Goal: Obtain resource: Download file/media

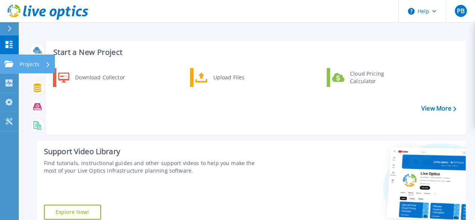
click at [14, 66] on div "Projects" at bounding box center [22, 63] width 35 height 7
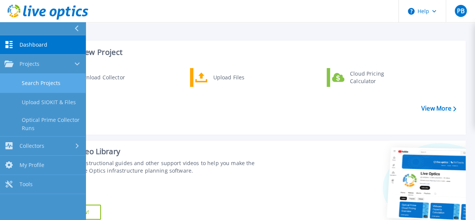
click at [37, 82] on link "Search Projects" at bounding box center [43, 83] width 86 height 19
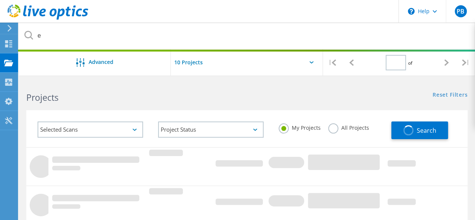
type input "1"
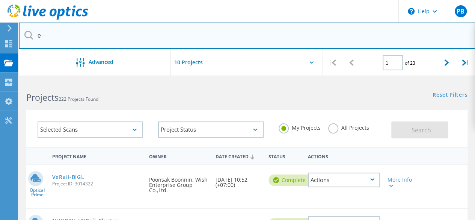
click at [45, 34] on input "e" at bounding box center [247, 36] width 456 height 26
drag, startPoint x: 49, startPoint y: 36, endPoint x: 22, endPoint y: 33, distance: 26.8
click at [22, 33] on input "e" at bounding box center [247, 36] width 456 height 26
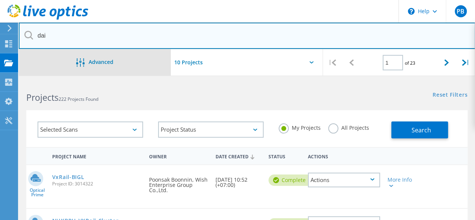
type input "dai-ichi"
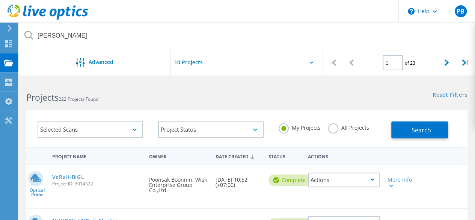
click at [165, 91] on h2 "Projects 222 Projects Found" at bounding box center [132, 97] width 213 height 12
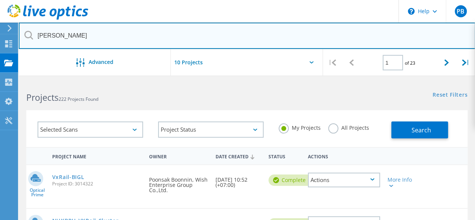
click at [107, 42] on input "dai-ichi" at bounding box center [247, 36] width 456 height 26
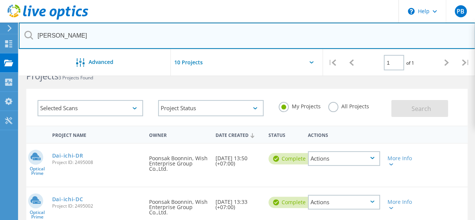
scroll to position [38, 0]
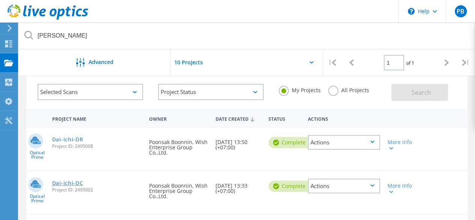
click at [67, 183] on link "Dai-ichi-DC" at bounding box center [67, 182] width 31 height 5
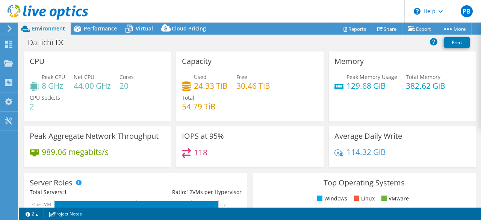
select select "USD"
click at [384, 30] on link "Share" at bounding box center [386, 29] width 31 height 12
click at [357, 30] on div "This project has been archived. No changes can be made, and graphs and summary …" at bounding box center [250, 121] width 462 height 197
click at [356, 31] on link "Reports" at bounding box center [354, 29] width 36 height 12
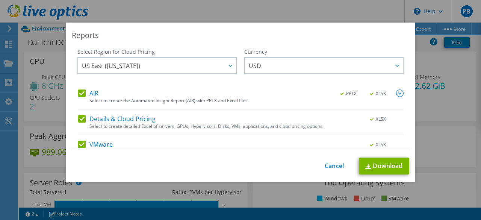
click at [81, 99] on div "AIR .PPTX .XLSX Select to create the Automated Insight Report (AIR) with PPTX a…" at bounding box center [240, 99] width 325 height 20
click at [81, 96] on label "AIR" at bounding box center [88, 93] width 20 height 8
click at [0, 0] on input "AIR" at bounding box center [0, 0] width 0 height 0
click at [80, 120] on label "Details & Cloud Pricing" at bounding box center [116, 119] width 77 height 8
click at [0, 0] on input "Details & Cloud Pricing" at bounding box center [0, 0] width 0 height 0
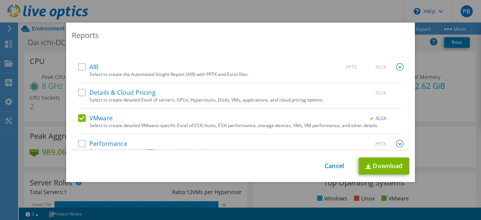
scroll to position [35, 0]
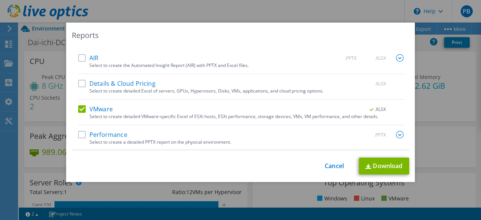
click at [82, 131] on label "Performance" at bounding box center [102, 135] width 49 height 8
click at [0, 0] on input "Performance" at bounding box center [0, 0] width 0 height 0
click at [368, 163] on link "Download" at bounding box center [384, 165] width 50 height 17
click at [330, 167] on link "Cancel" at bounding box center [333, 165] width 19 height 7
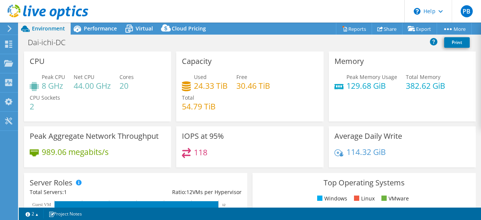
click at [9, 30] on use at bounding box center [10, 28] width 4 height 7
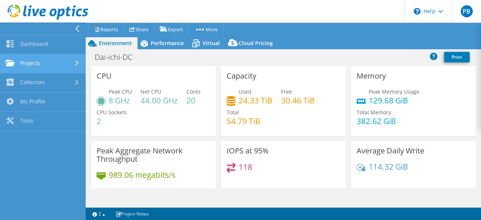
click at [26, 63] on link "Projects" at bounding box center [43, 63] width 86 height 19
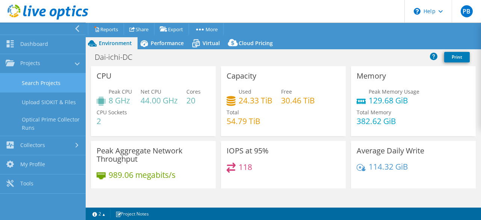
click at [32, 82] on link "Search Projects" at bounding box center [43, 82] width 86 height 19
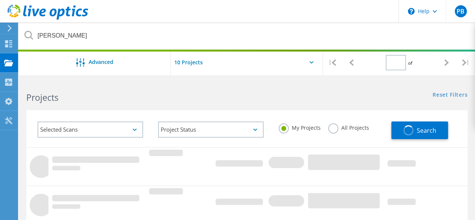
type input "1"
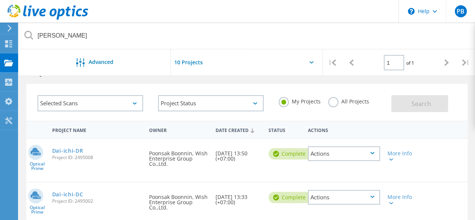
scroll to position [38, 0]
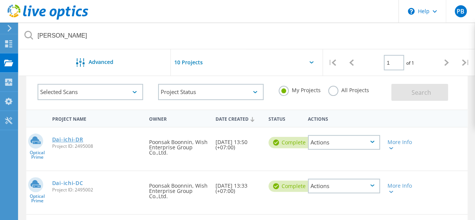
click at [74, 141] on link "Dai-ichi-DR" at bounding box center [67, 139] width 31 height 5
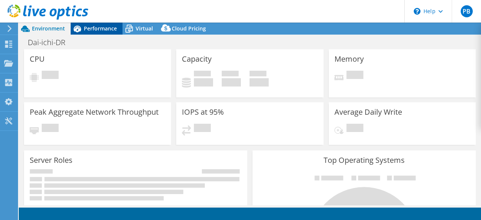
select select "USD"
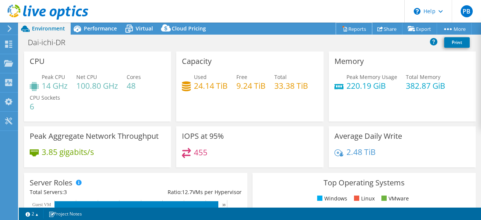
click at [363, 30] on link "Reports" at bounding box center [354, 29] width 36 height 12
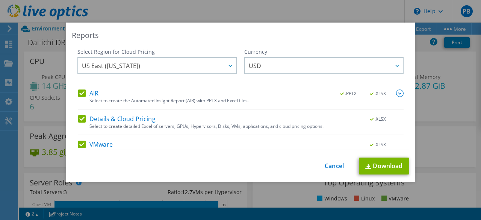
click at [81, 95] on label "AIR" at bounding box center [88, 93] width 20 height 8
click at [0, 0] on input "AIR" at bounding box center [0, 0] width 0 height 0
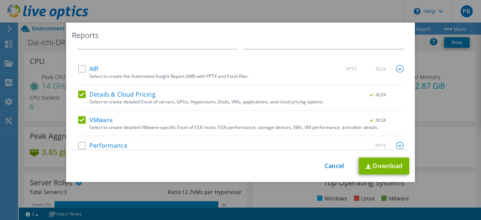
scroll to position [35, 0]
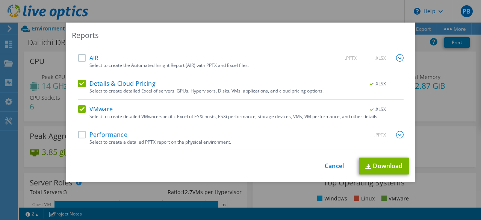
click at [81, 85] on label "Details & Cloud Pricing" at bounding box center [116, 84] width 77 height 8
click at [0, 0] on input "Details & Cloud Pricing" at bounding box center [0, 0] width 0 height 0
click at [78, 132] on label "Performance" at bounding box center [102, 135] width 49 height 8
click at [0, 0] on input "Performance" at bounding box center [0, 0] width 0 height 0
click at [369, 160] on link "Download" at bounding box center [384, 165] width 50 height 17
